Goal: Task Accomplishment & Management: Manage account settings

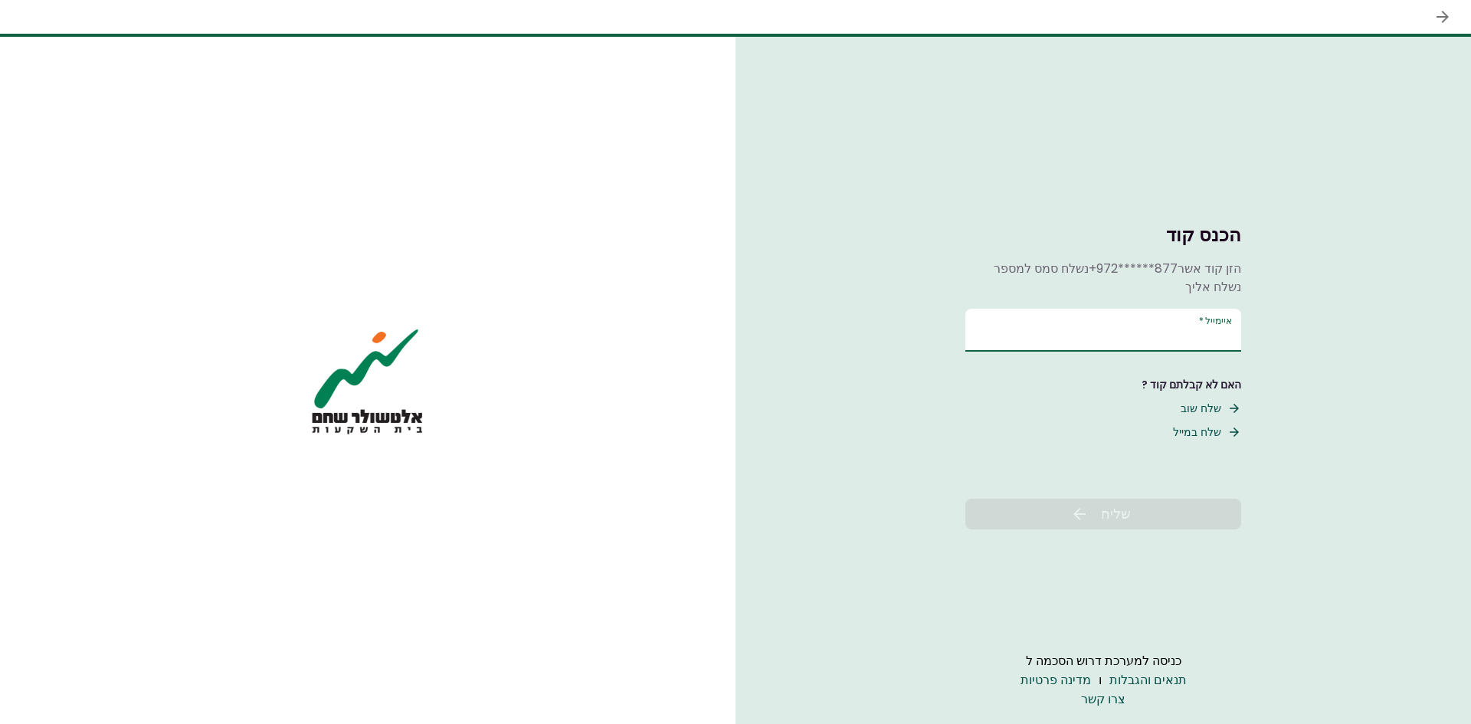
click at [1057, 329] on input "איימייל   *" at bounding box center [1103, 330] width 276 height 43
type input "******"
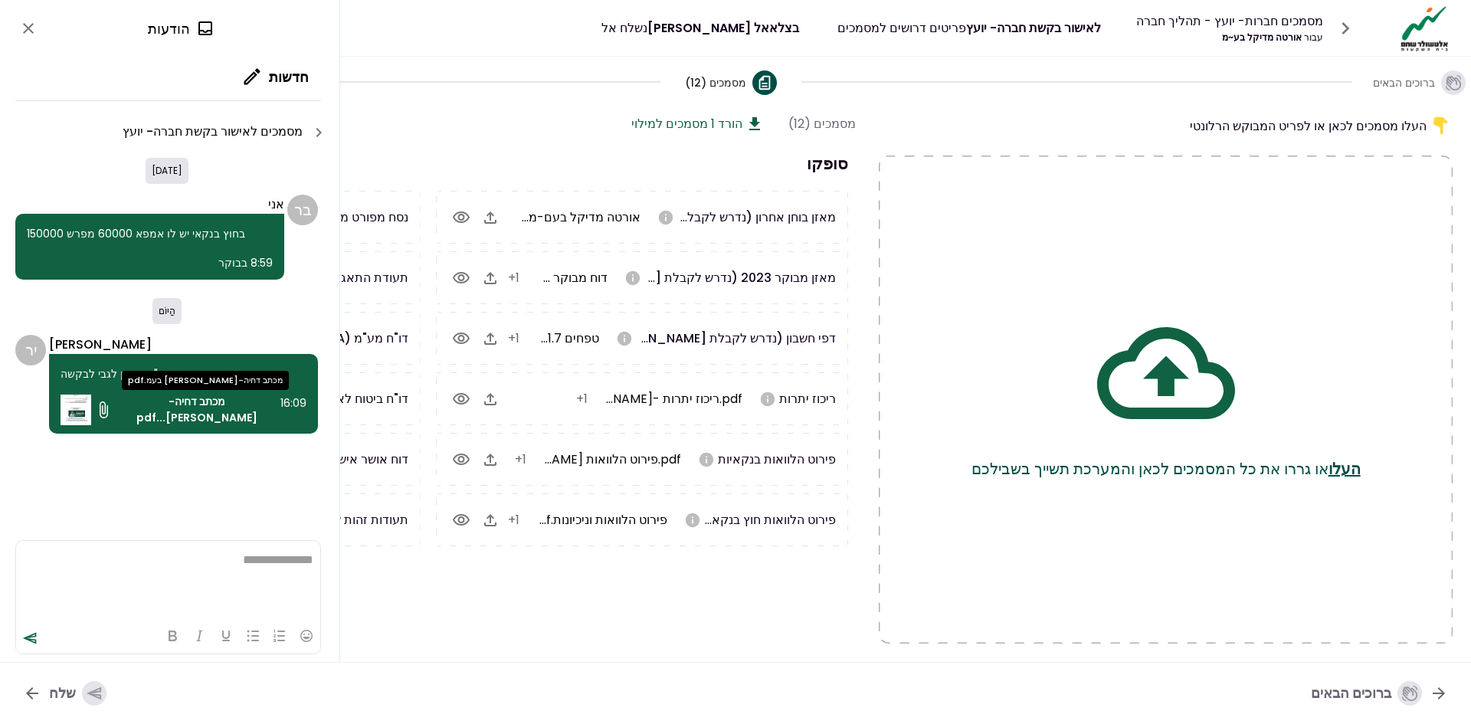
click at [156, 410] on font "מכתב דחיה-[PERSON_NAME]...pdf" at bounding box center [196, 409] width 121 height 31
